Goal: Information Seeking & Learning: Understand process/instructions

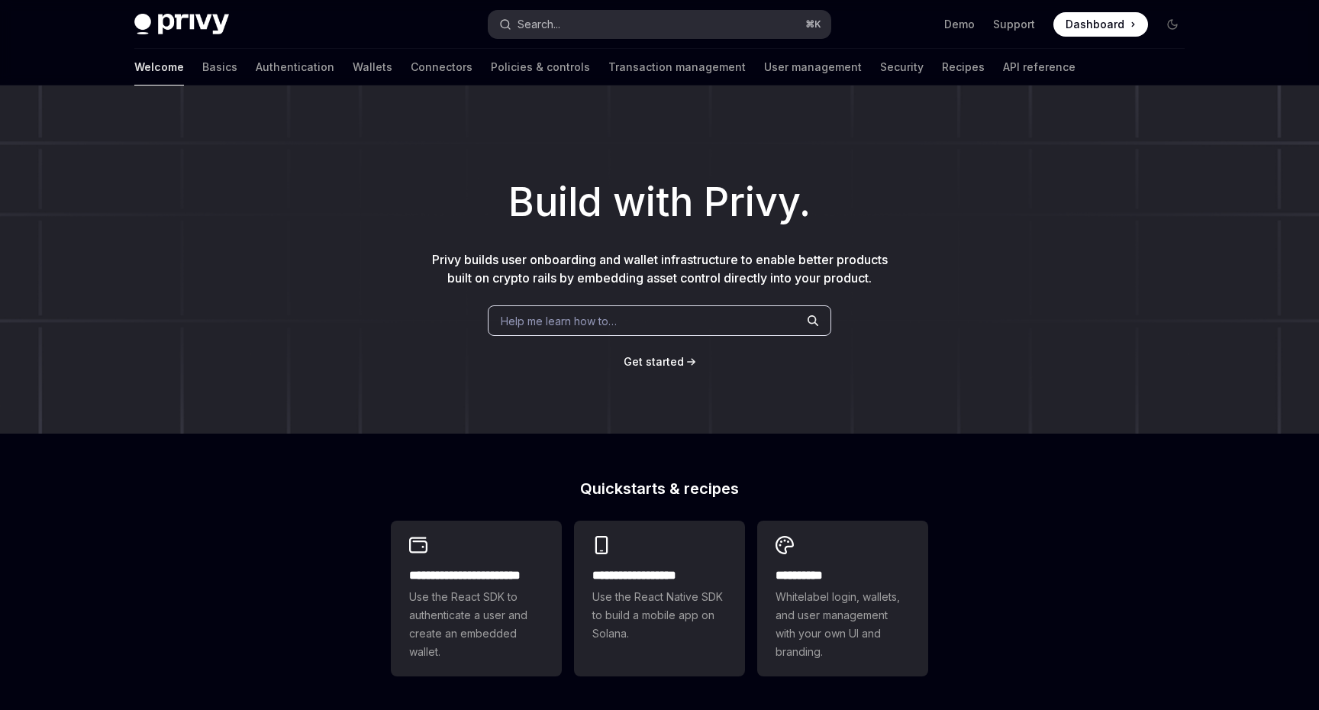
click at [676, 31] on button "Search... ⌘ K" at bounding box center [660, 24] width 342 height 27
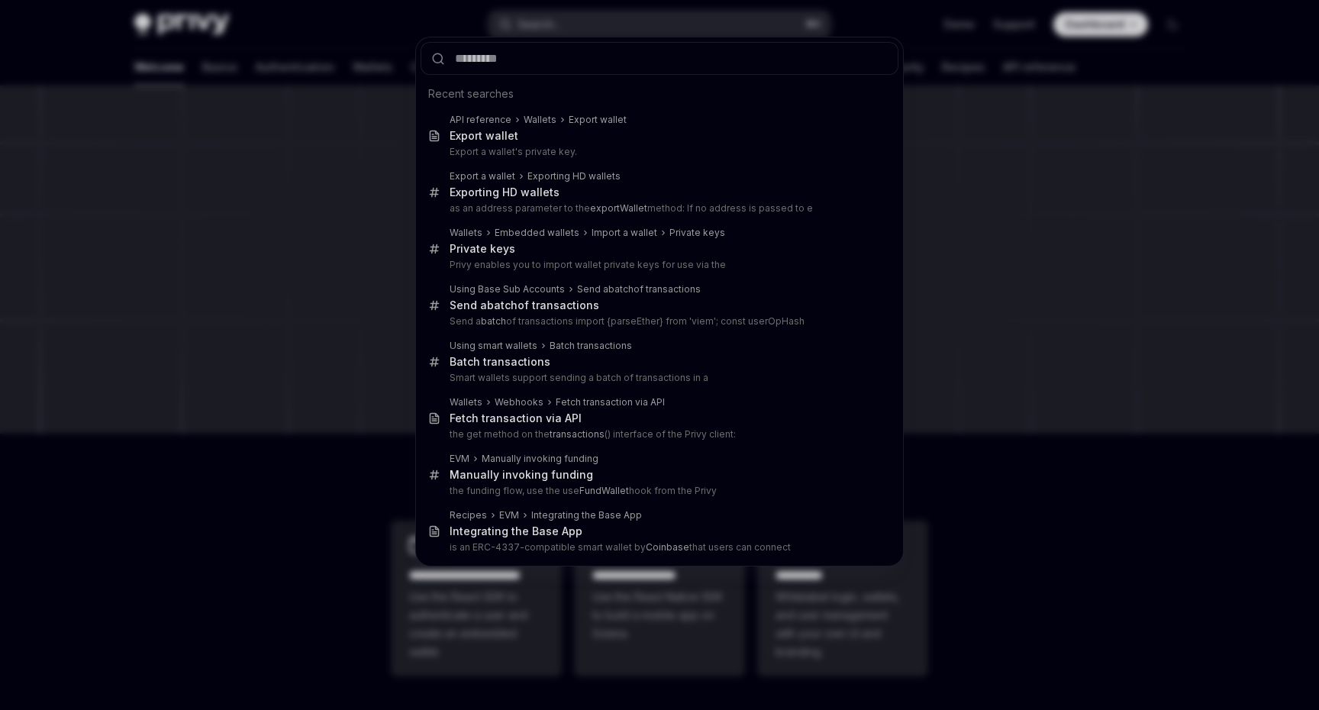
type input "**********"
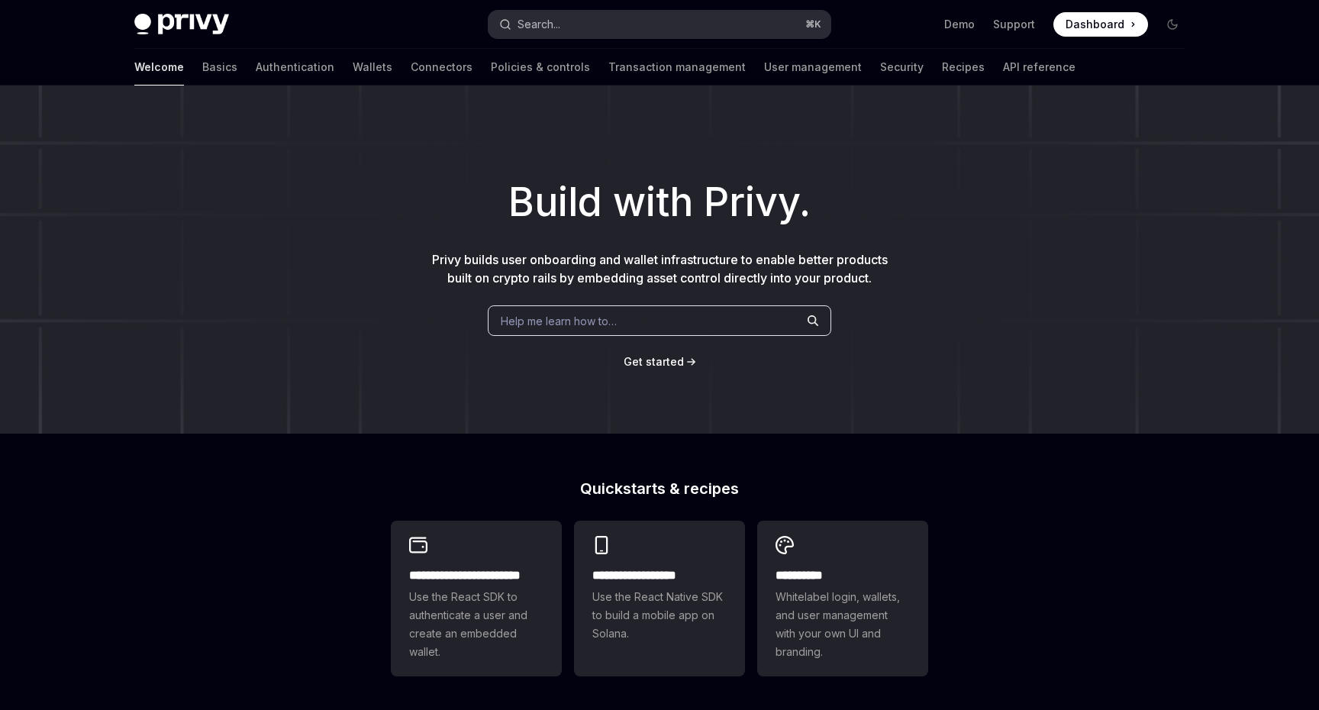
type textarea "*"
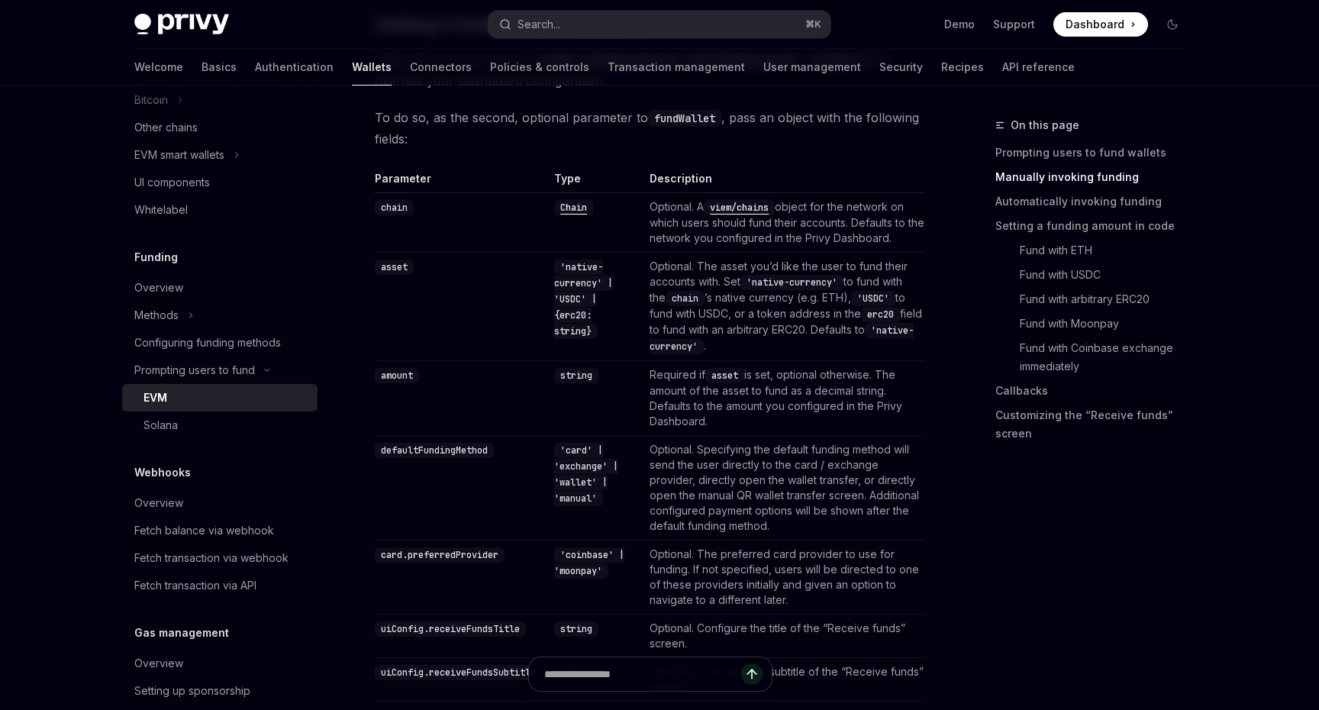
scroll to position [1423, 0]
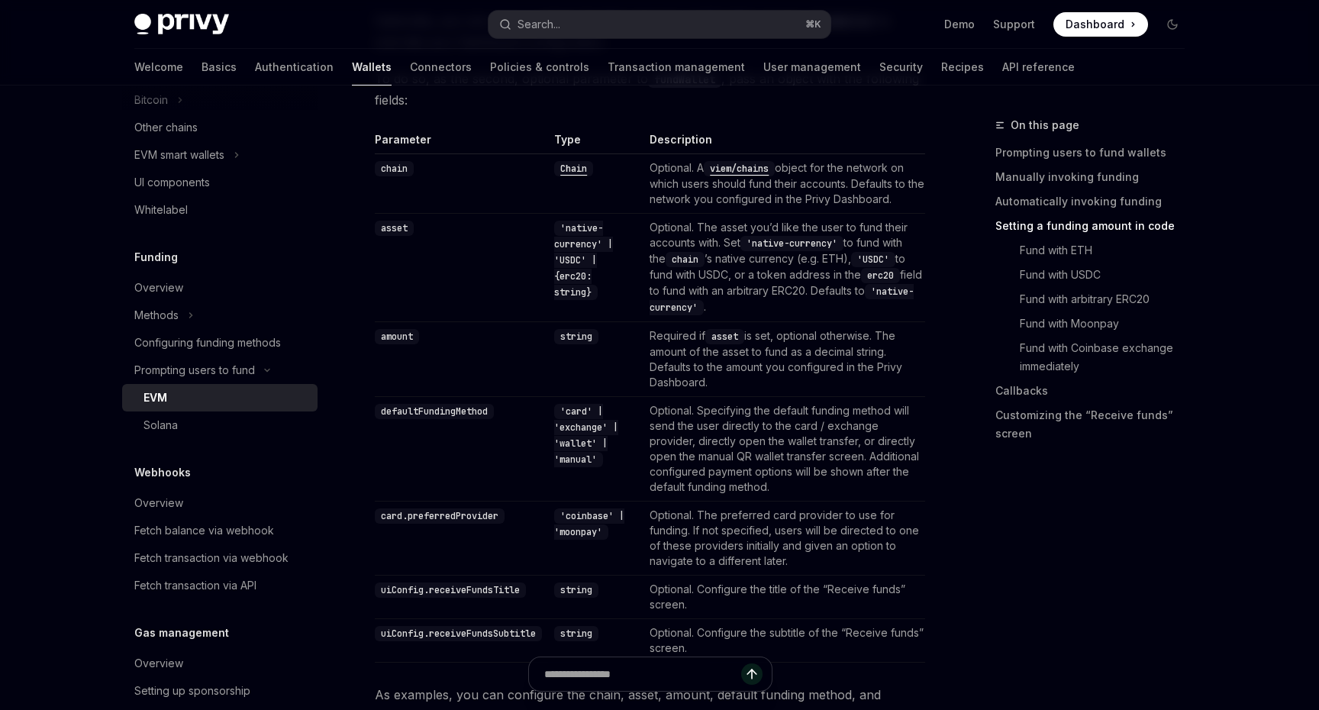
click at [892, 260] on code "'USDC'" at bounding box center [873, 259] width 44 height 15
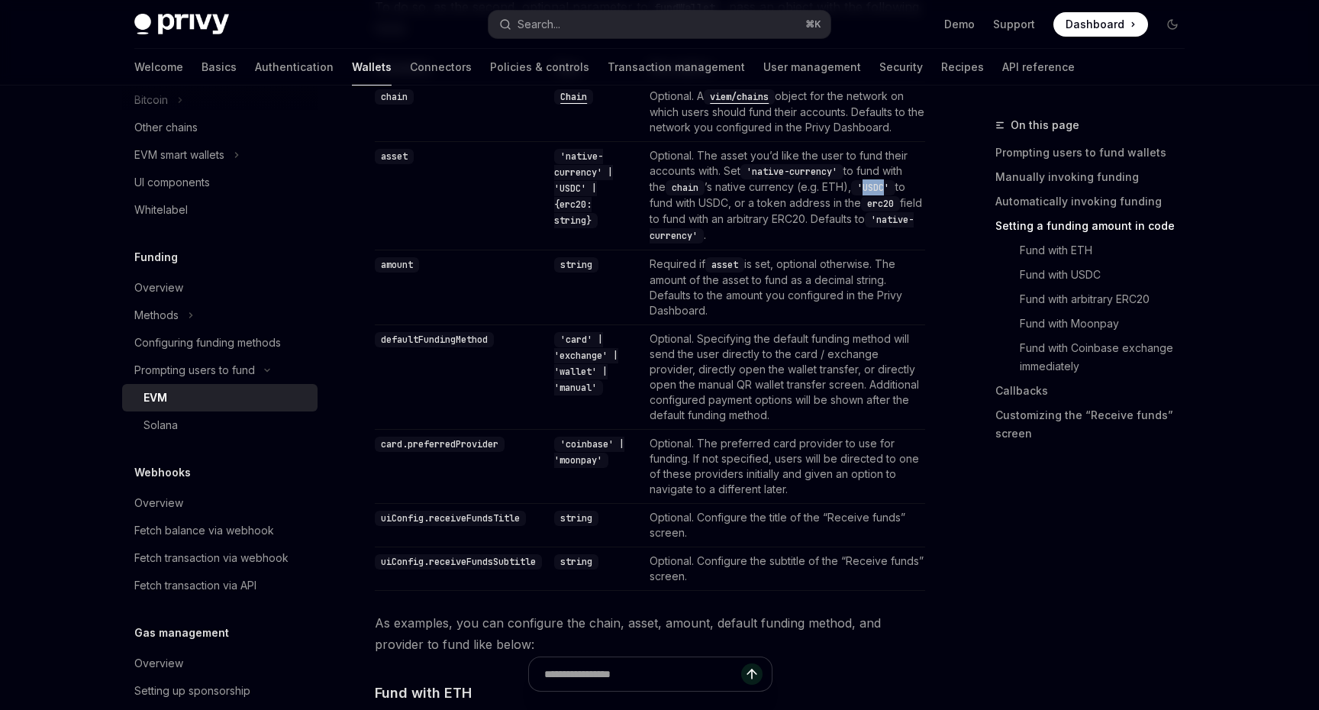
scroll to position [1582, 0]
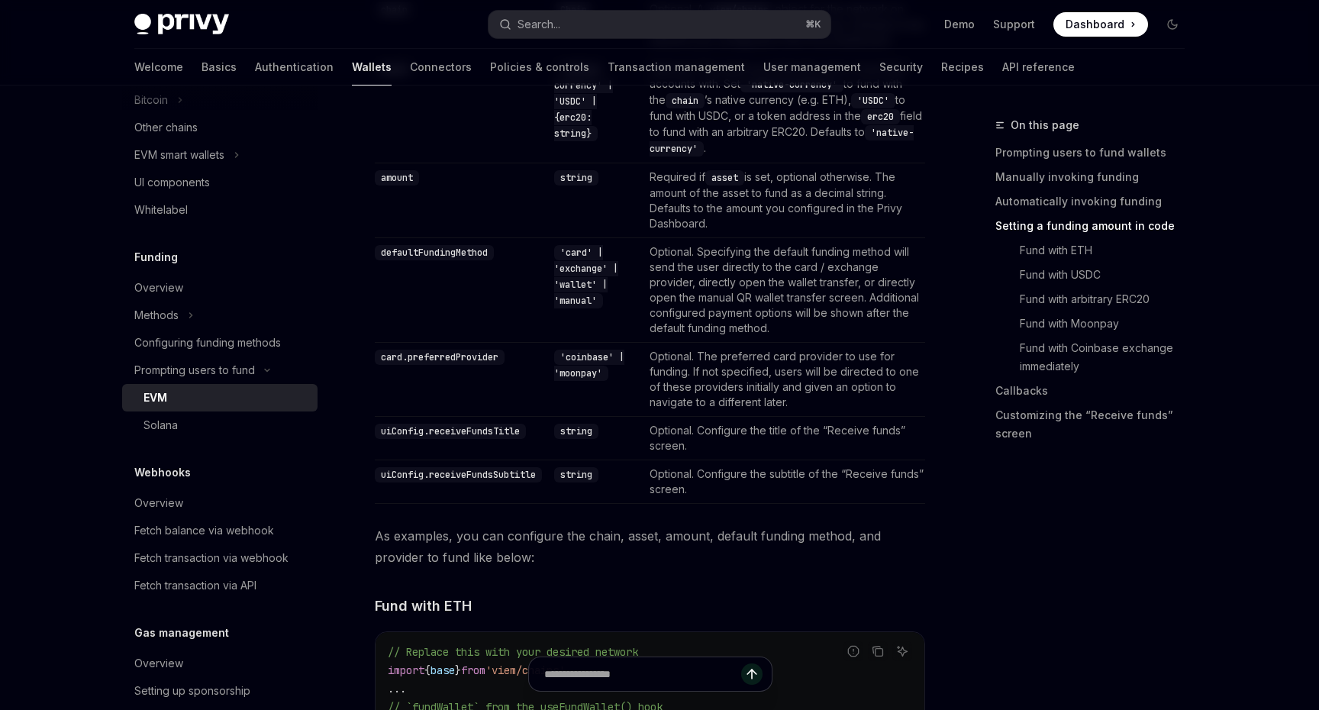
click at [587, 298] on code "'card' | 'exchange' | 'wallet' | 'manual'" at bounding box center [586, 276] width 64 height 63
copy code "manual"
click at [633, 380] on td "'coinbase' | 'moonpay'" at bounding box center [595, 379] width 95 height 74
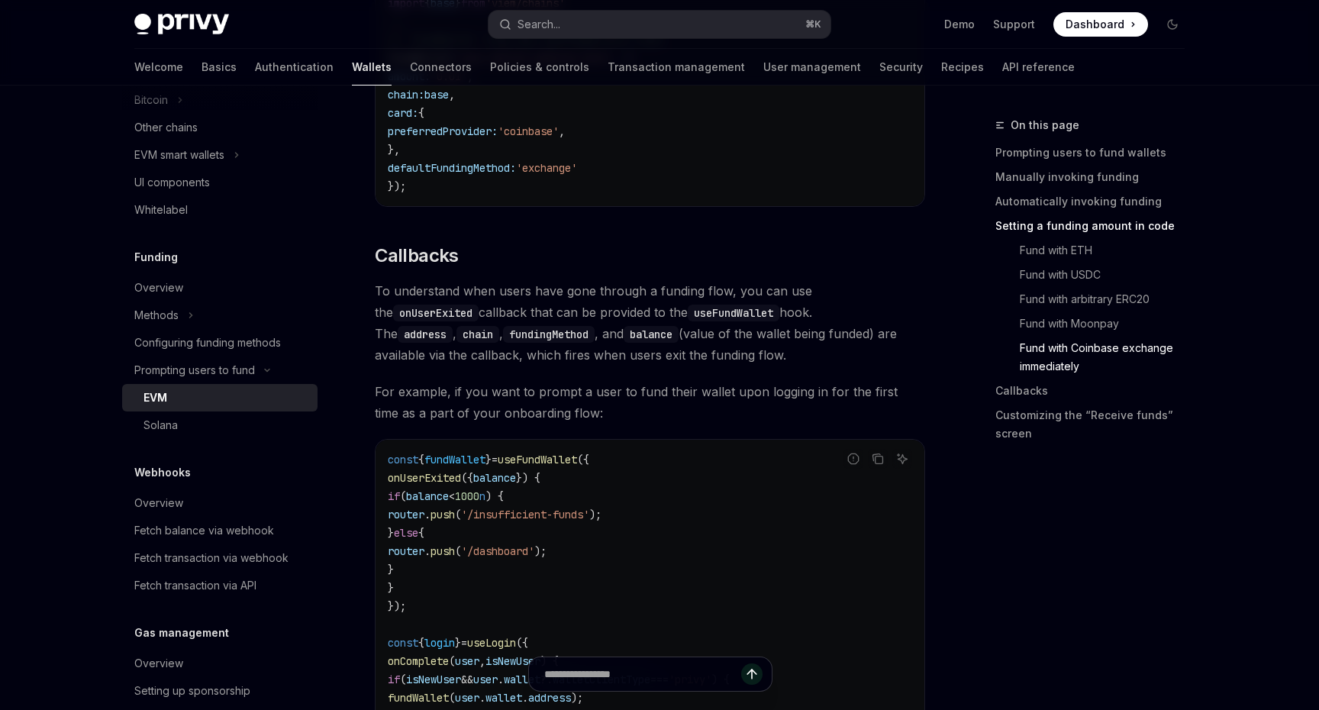
scroll to position [3083, 0]
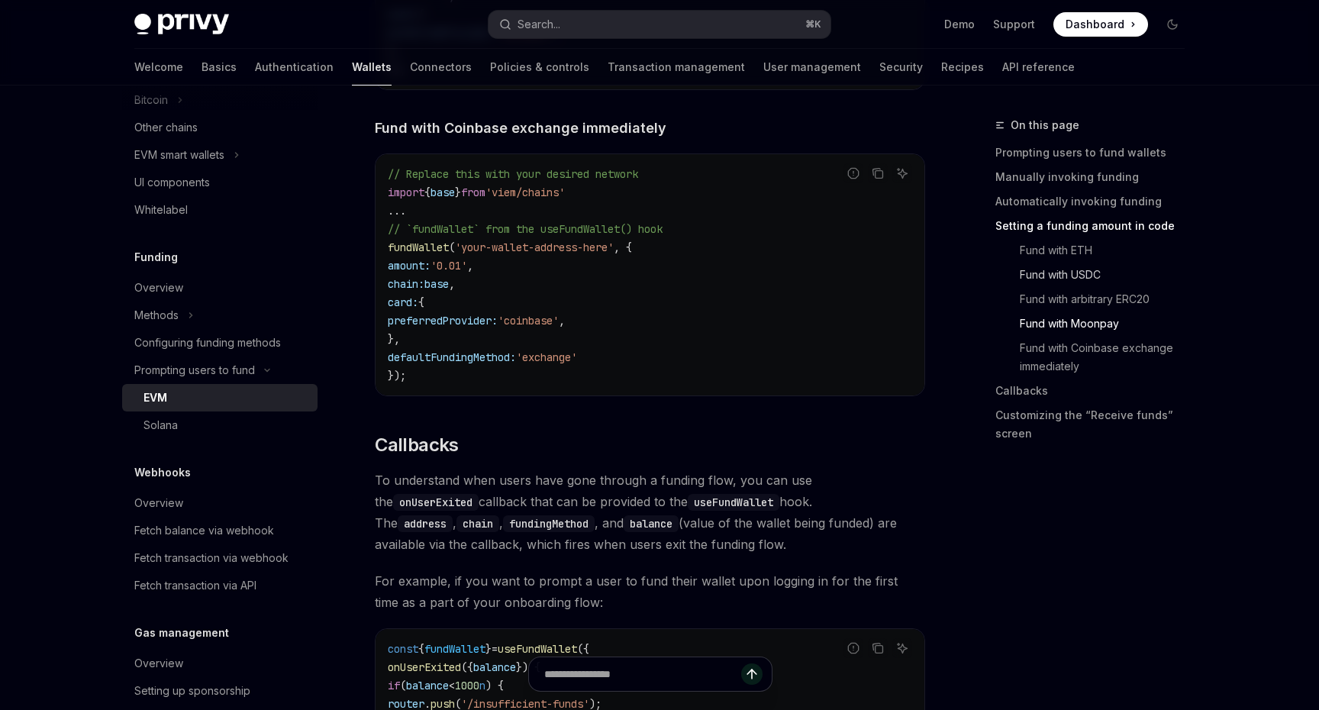
click at [1046, 283] on link "Fund with USDC" at bounding box center [1097, 275] width 202 height 24
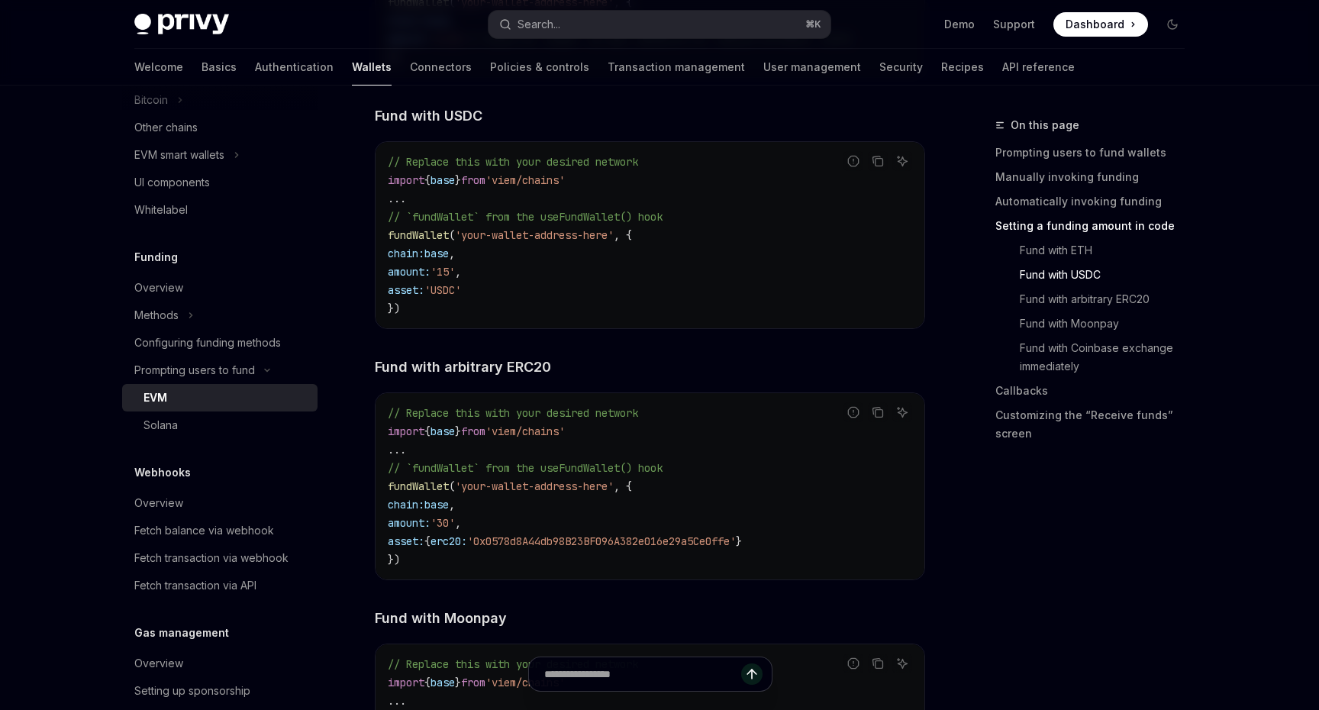
scroll to position [2299, 0]
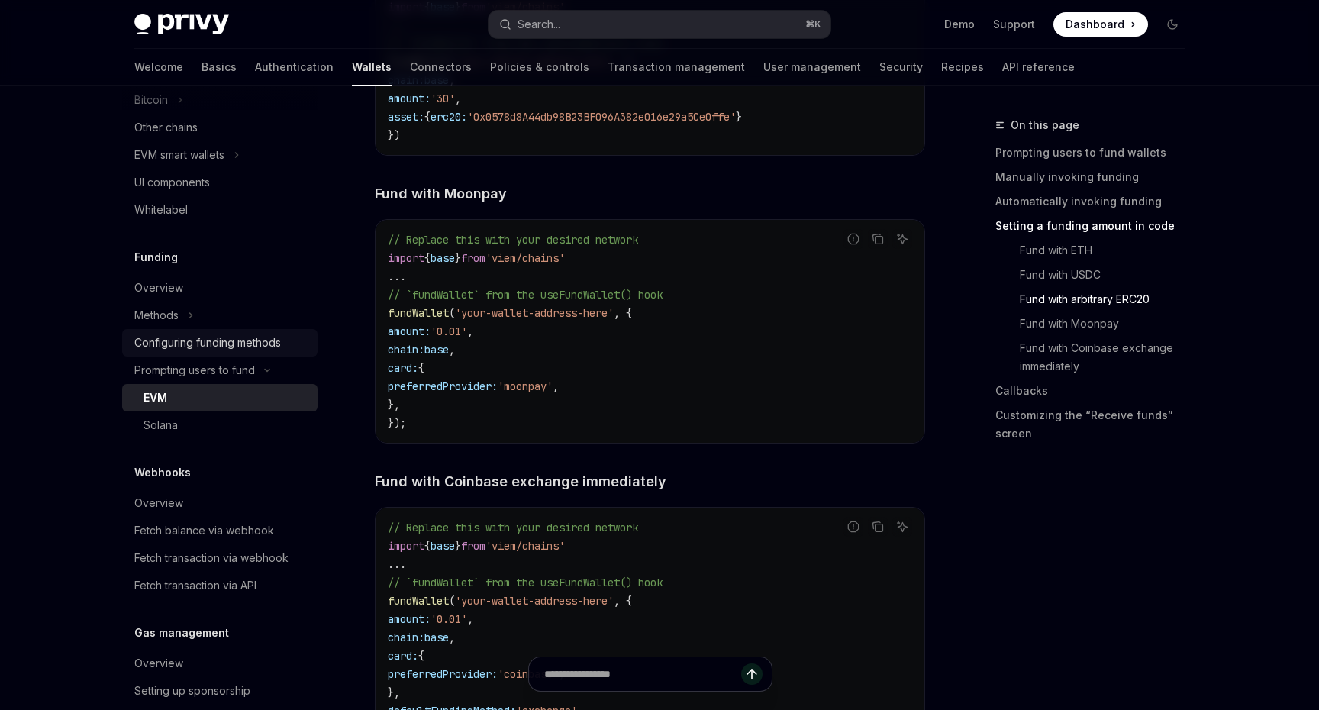
scroll to position [657, 0]
